Goal: Obtain resource: Download file/media

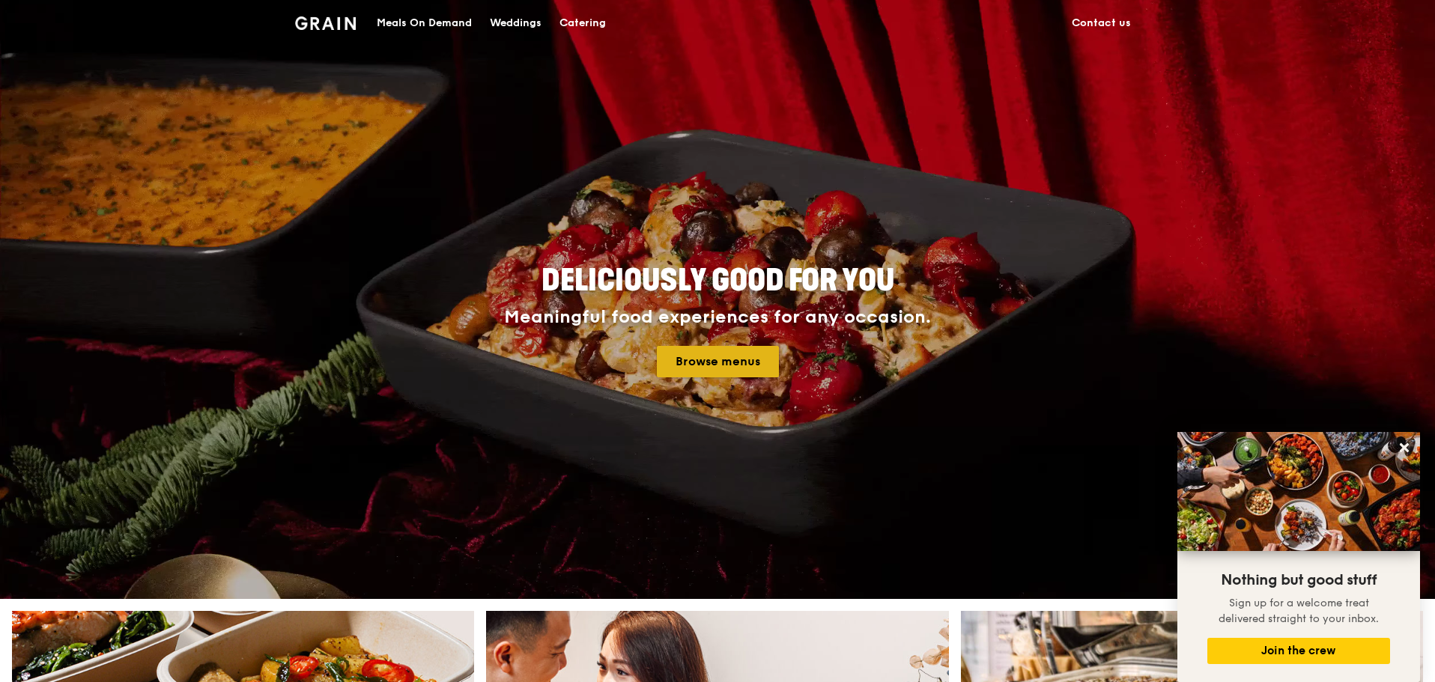
click at [723, 359] on link "Browse menus" at bounding box center [718, 361] width 122 height 31
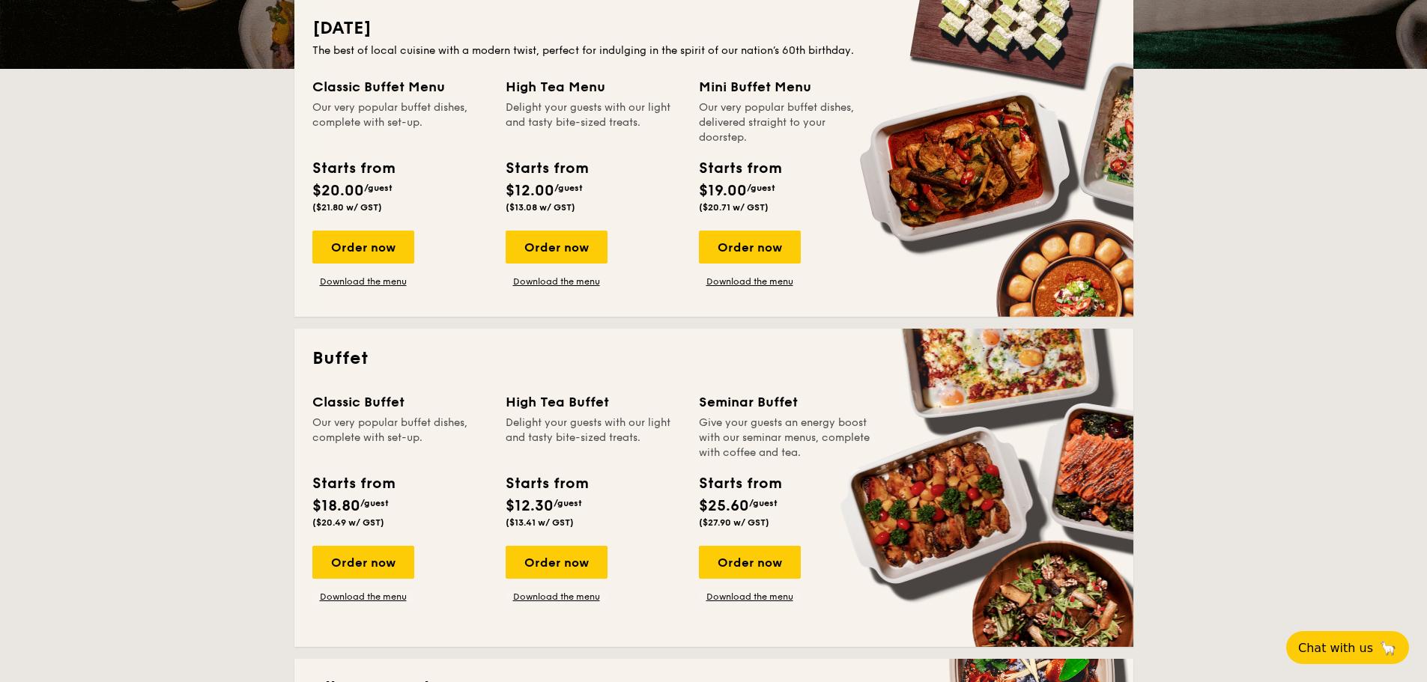
scroll to position [374, 0]
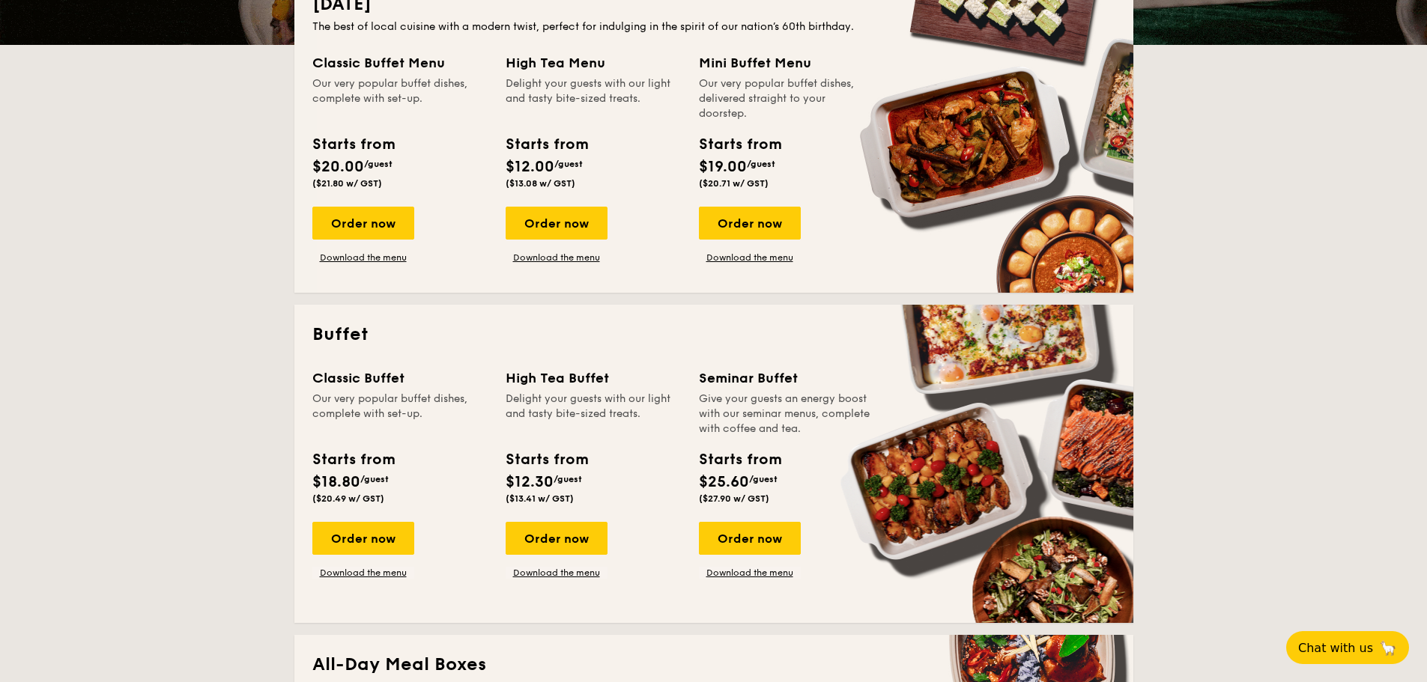
drag, startPoint x: 526, startPoint y: 167, endPoint x: 559, endPoint y: 168, distance: 33.7
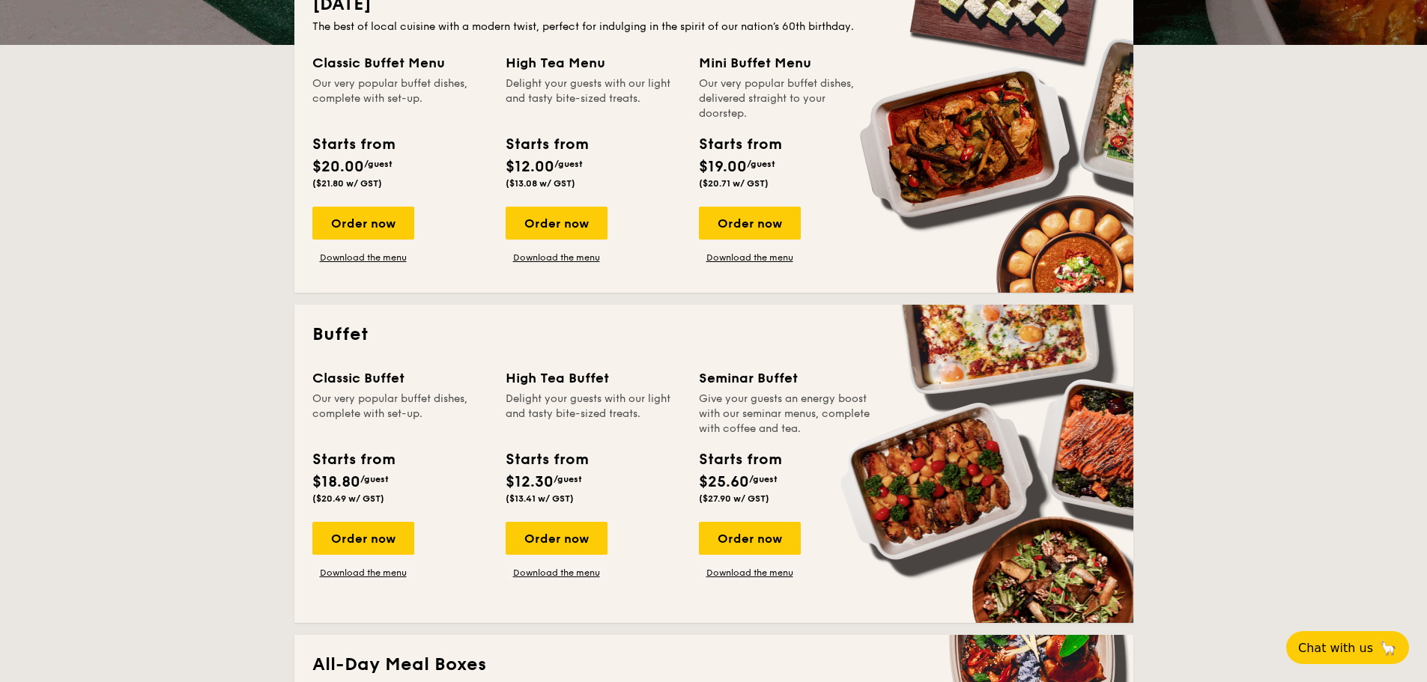
click at [559, 168] on div "Starts from $12.00 /guest ($13.08 w/ GST)" at bounding box center [546, 160] width 82 height 55
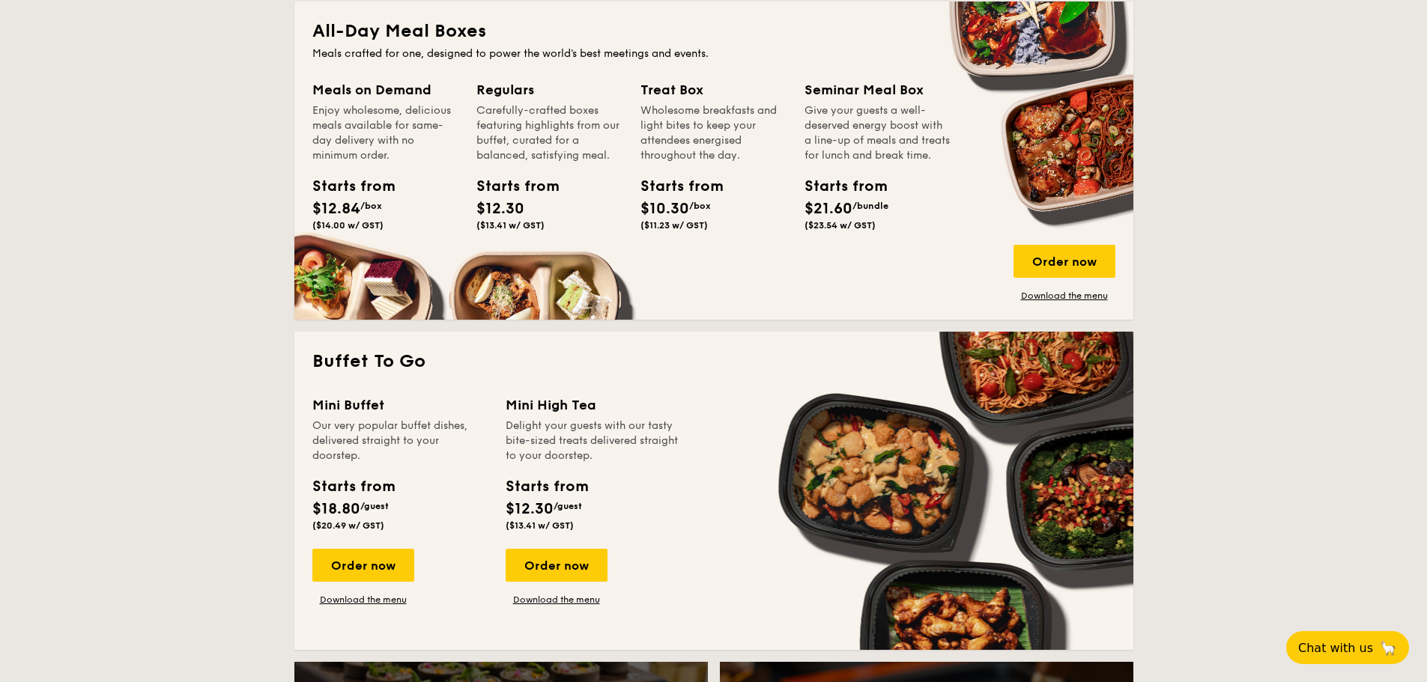
scroll to position [899, 0]
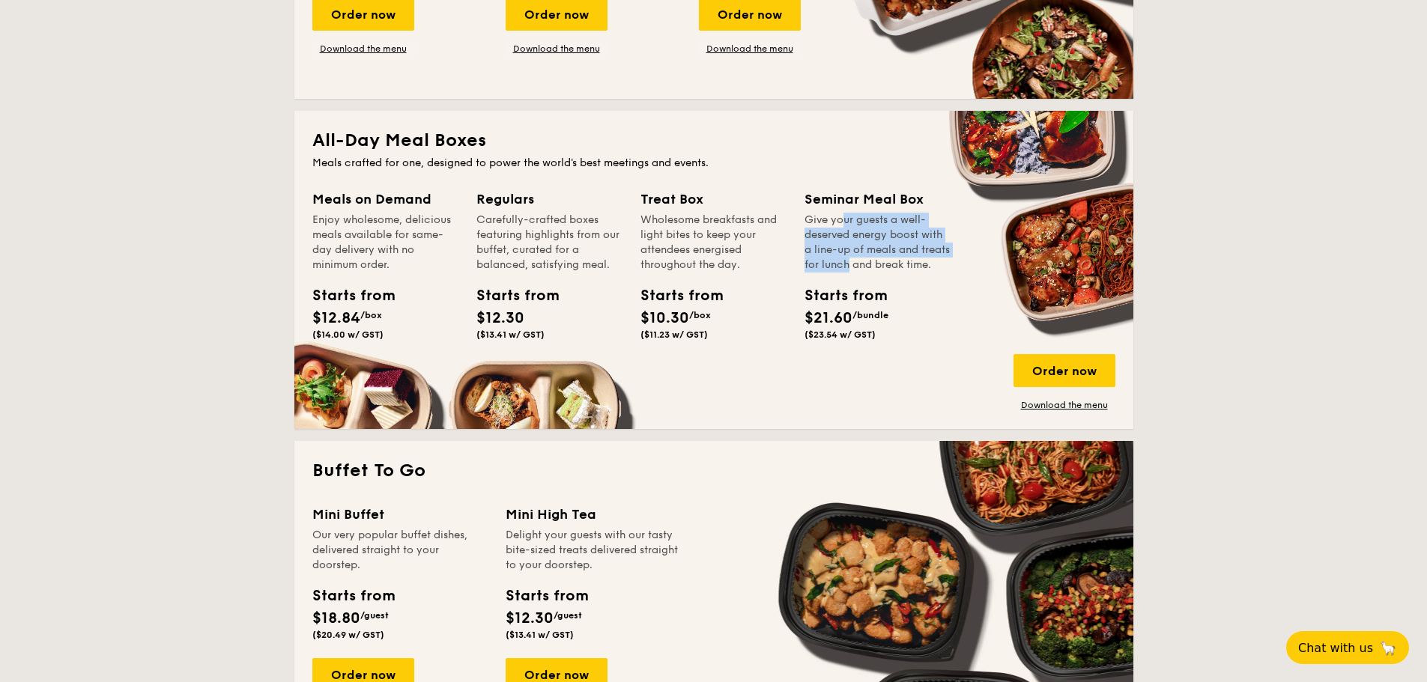
drag, startPoint x: 807, startPoint y: 222, endPoint x: 847, endPoint y: 273, distance: 64.6
click at [847, 273] on div "Give your guests a well-deserved energy boost with a line-up of meals and treat…" at bounding box center [877, 243] width 146 height 60
click at [1057, 407] on link "Download the menu" at bounding box center [1064, 405] width 102 height 12
